Goal: Check status: Check status

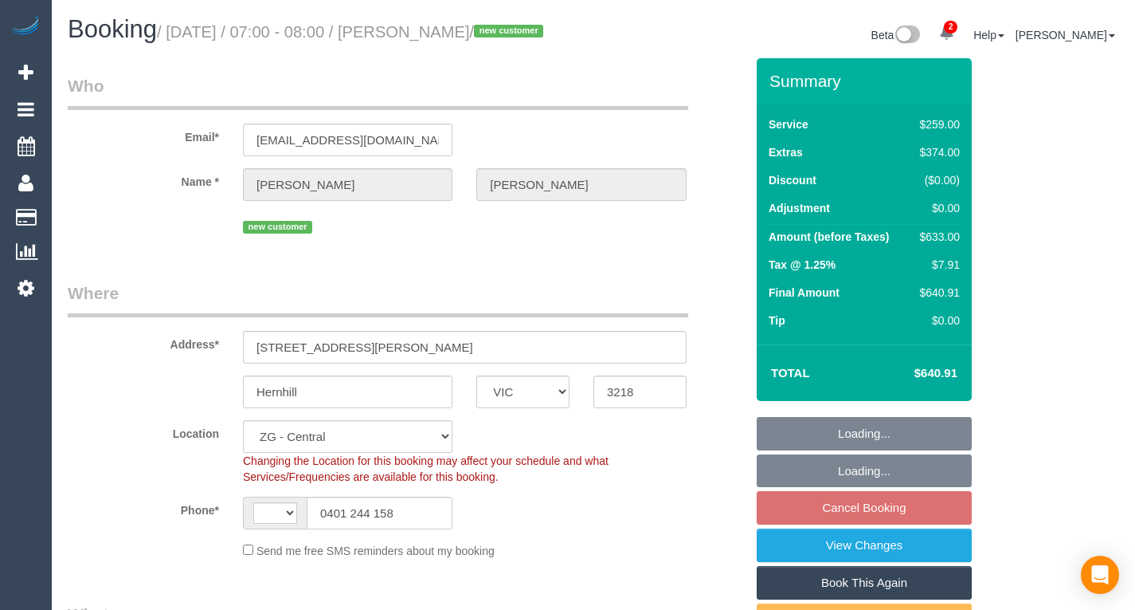
select select "VIC"
select select "object:556"
select select "string:AU"
select select "spot1"
select select "number:28"
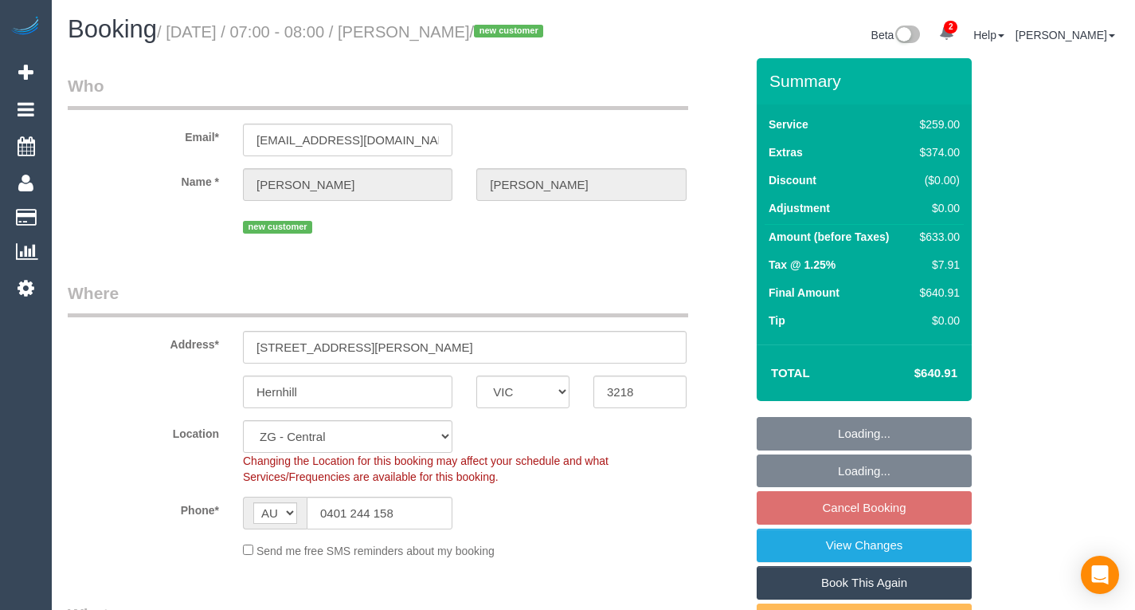
select select "number:14"
select select "number:19"
select select "number:24"
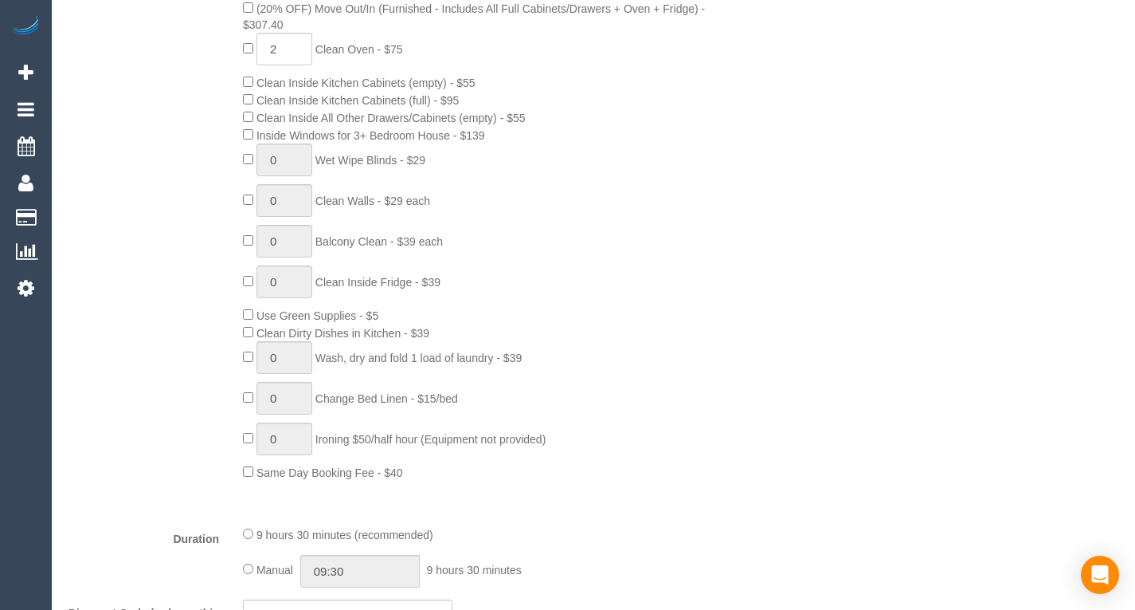
scroll to position [841, 0]
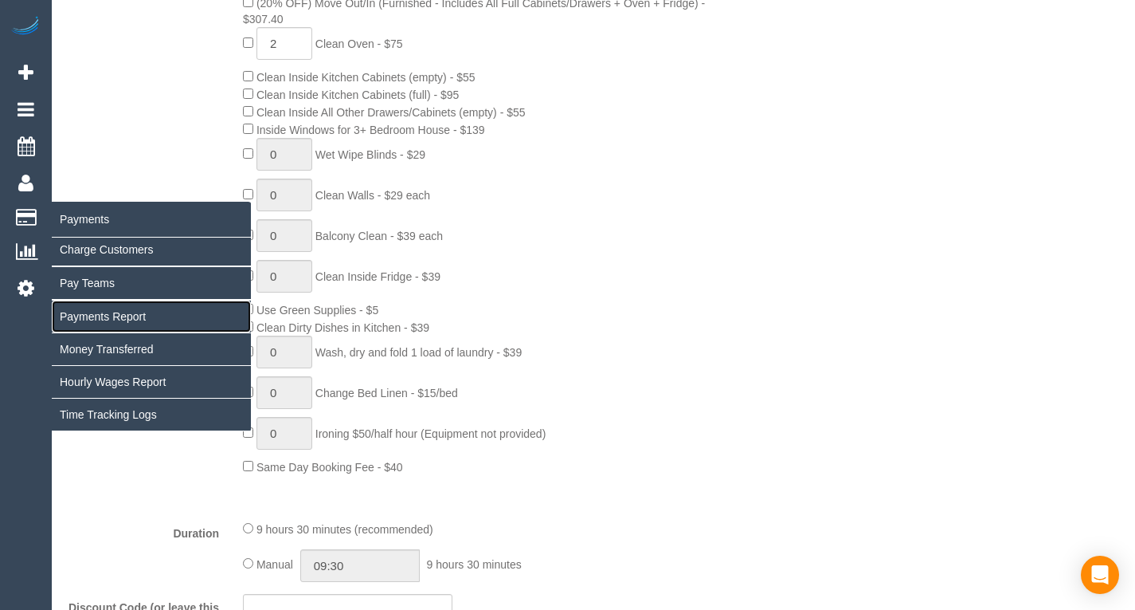
click at [104, 309] on link "Payments Report" at bounding box center [151, 316] width 199 height 32
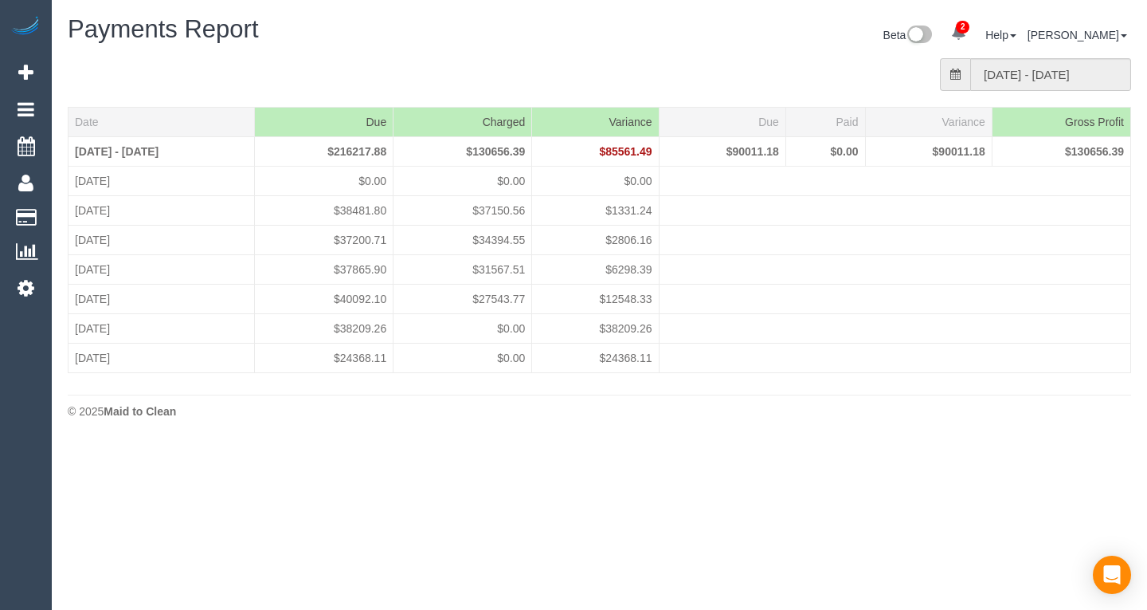
click at [480, 381] on div "Date Due Charged [GEOGRAPHIC_DATA] Due Paid [GEOGRAPHIC_DATA] Gross Profit [DAT…" at bounding box center [600, 247] width 1088 height 280
click at [1005, 67] on input "[DATE] - [DATE]" at bounding box center [1050, 74] width 161 height 33
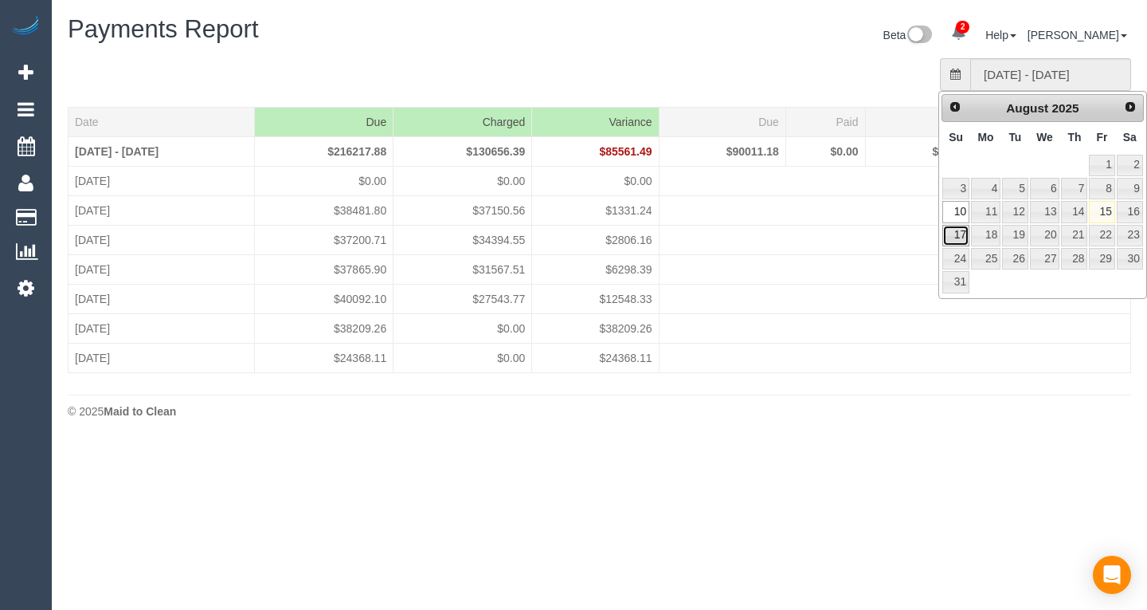
click at [954, 232] on link "17" at bounding box center [956, 236] width 27 height 22
type input "[DATE] - [DATE]"
